Goal: Task Accomplishment & Management: Use online tool/utility

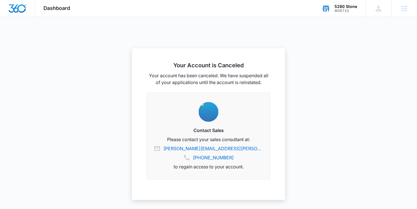
click at [348, 9] on div "M36710" at bounding box center [345, 11] width 23 height 4
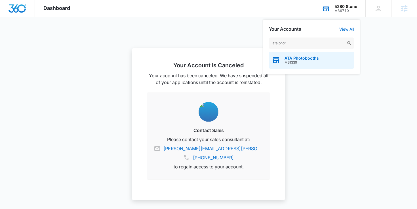
type input "ata phot"
click at [304, 64] on span "M31339" at bounding box center [301, 62] width 34 height 4
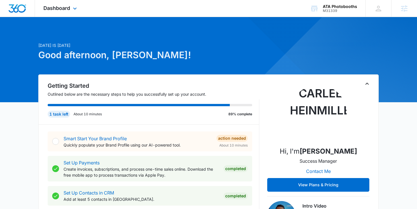
click at [59, 16] on div "Dashboard Apps Reputation Forms CRM Email Social Scheduling Payments POS Conten…" at bounding box center [61, 8] width 52 height 17
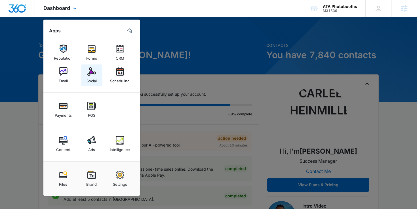
click at [92, 75] on img at bounding box center [91, 71] width 9 height 9
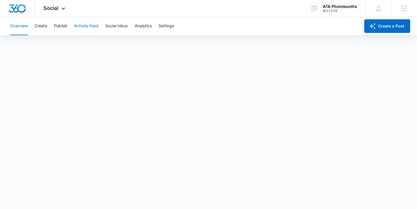
click at [97, 26] on button "Activity Feed" at bounding box center [86, 26] width 24 height 18
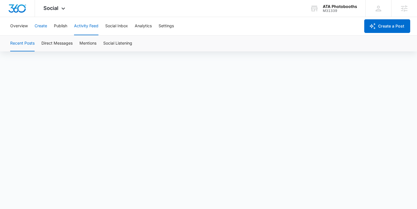
click at [43, 25] on button "Create" at bounding box center [41, 26] width 12 height 18
click at [63, 28] on button "Publish" at bounding box center [60, 26] width 13 height 18
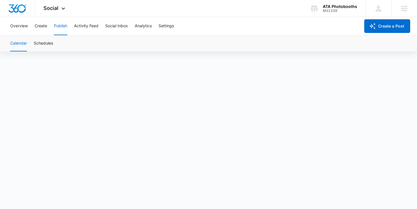
scroll to position [4, 0]
click at [18, 20] on button "Overview" at bounding box center [19, 26] width 18 height 18
